Goal: Transaction & Acquisition: Subscribe to service/newsletter

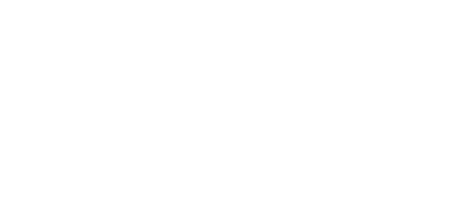
click at [241, 29] on nav "Product works with SharePoint Microsoft Teams SAP Explore Templates Elements In…" at bounding box center [261, 20] width 307 height 29
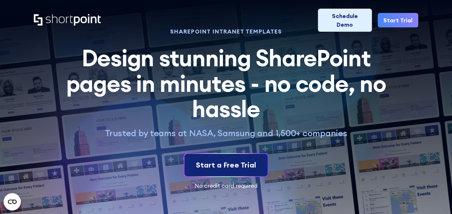
click at [240, 158] on link "Start a Free Trial" at bounding box center [226, 165] width 83 height 22
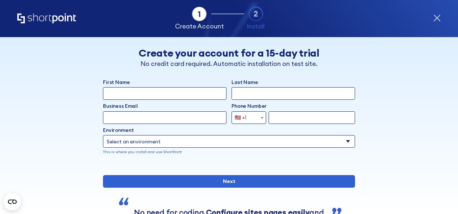
click at [194, 97] on input "First Name" at bounding box center [164, 93] width 123 height 13
type input "ㄗ"
type input "Ya-Ju"
click at [253, 93] on input "Last Name" at bounding box center [292, 93] width 123 height 13
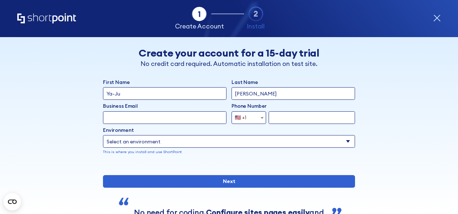
type input "[PERSON_NAME]"
click at [213, 119] on input "Business Email" at bounding box center [164, 117] width 123 height 13
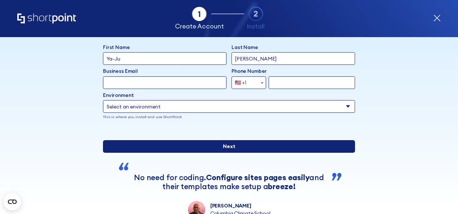
scroll to position [32, 0]
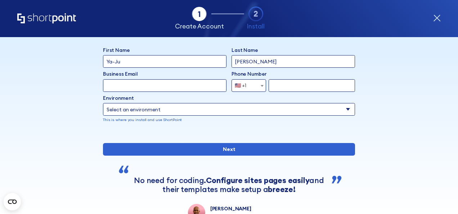
click at [189, 83] on input "Business Email" at bounding box center [164, 85] width 123 height 13
drag, startPoint x: 134, startPoint y: 89, endPoint x: 98, endPoint y: 86, distance: 35.7
click at [98, 86] on div "Back Back Create your account for a 15-day trial No credit card required. Autom…" at bounding box center [228, 113] width 385 height 216
type input "y"
type input "a"
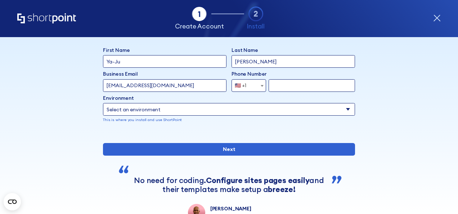
type input "[EMAIL_ADDRESS][DOMAIN_NAME]"
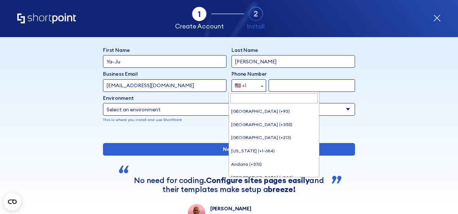
click at [246, 87] on span "🇺🇸 +1" at bounding box center [243, 85] width 22 height 13
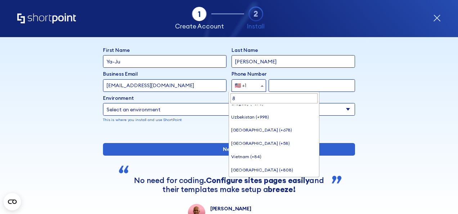
scroll to position [0, 0]
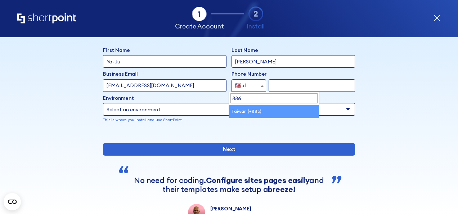
type input "886"
select select "+886"
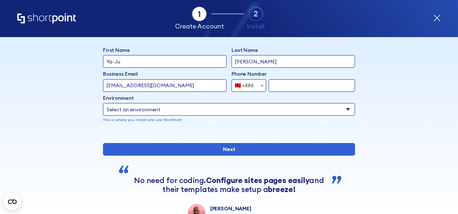
drag, startPoint x: 289, startPoint y: 77, endPoint x: 282, endPoint y: 85, distance: 10.7
click at [282, 85] on div "Phone Number [GEOGRAPHIC_DATA] (+93) [GEOGRAPHIC_DATA] (+355) [GEOGRAPHIC_DATA]…" at bounding box center [292, 81] width 123 height 22
click at [282, 85] on input "form" at bounding box center [311, 85] width 86 height 13
type input "916169353"
click at [261, 104] on select "Select an environment Microsoft 365 SharePoint Online SharePoint 2019 (On-Premi…" at bounding box center [229, 109] width 252 height 13
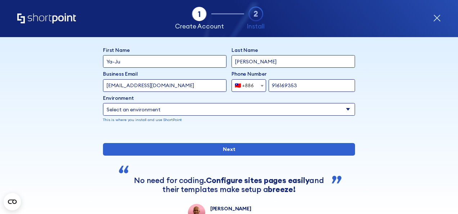
select select "Microsoft 365"
click at [103, 103] on select "Select an environment Microsoft 365 SharePoint Online SharePoint 2019 (On-Premi…" at bounding box center [229, 109] width 252 height 13
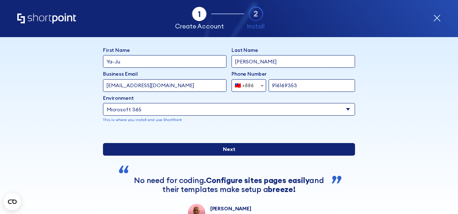
click at [215, 155] on input "Next" at bounding box center [229, 149] width 252 height 13
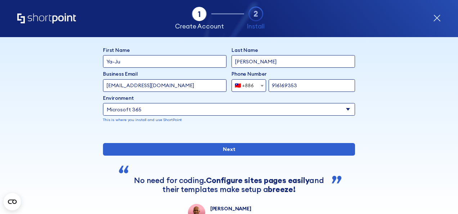
click at [189, 81] on input "[EMAIL_ADDRESS][DOMAIN_NAME]" at bounding box center [164, 85] width 123 height 13
drag, startPoint x: 189, startPoint y: 81, endPoint x: 21, endPoint y: 85, distance: 168.8
click at [21, 85] on div "Tab 1 Tab 2 Tab 3 Tab 4 Tell us more about you New customer Existing customer B…" at bounding box center [229, 125] width 458 height 177
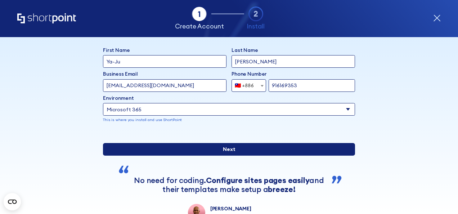
type input "[EMAIL_ADDRESS][DOMAIN_NAME]"
click at [286, 155] on input "Next" at bounding box center [229, 149] width 252 height 13
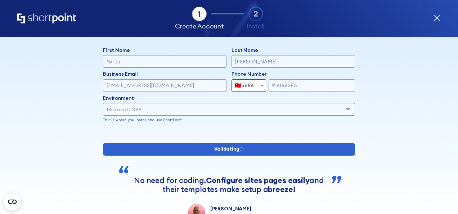
type input "Ya-Ju"
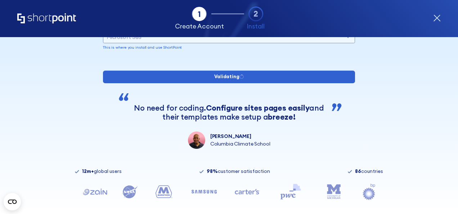
scroll to position [105, 0]
